Goal: Transaction & Acquisition: Purchase product/service

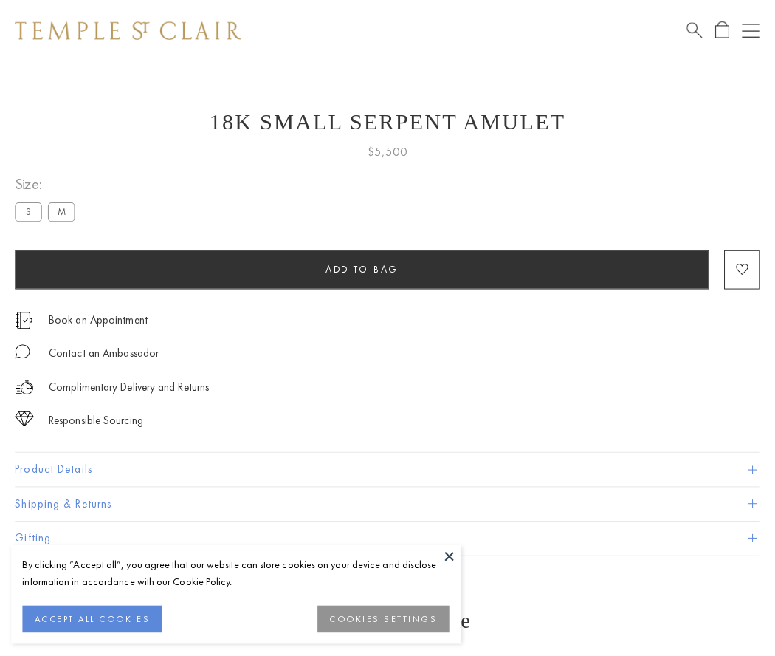
scroll to position [59, 0]
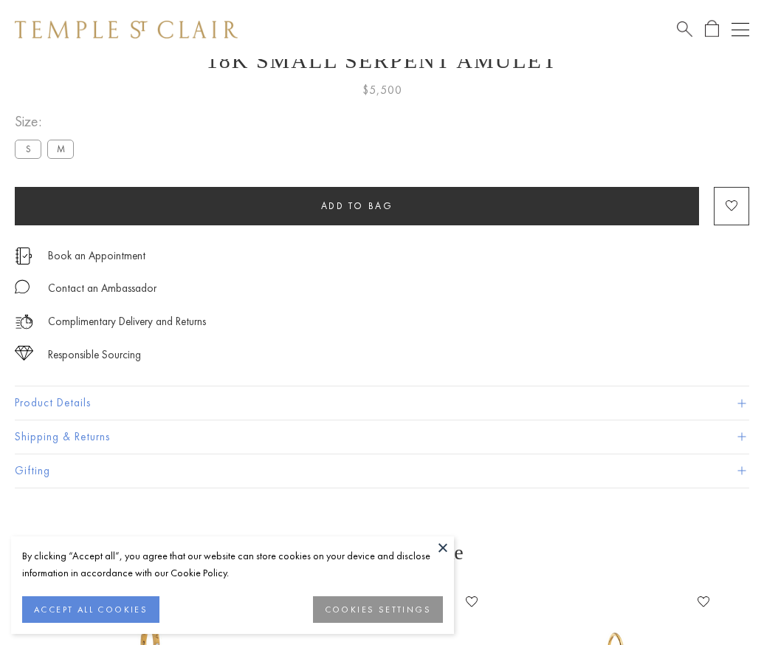
click at [357, 205] on span "Add to bag" at bounding box center [357, 205] width 72 height 13
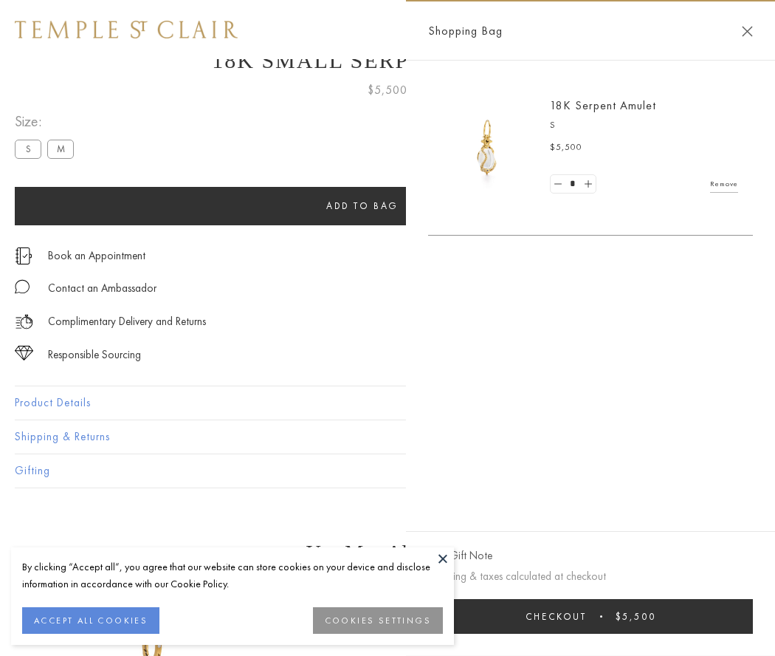
click at [600, 616] on button "Checkout $5,500" at bounding box center [590, 616] width 325 height 35
